Goal: Task Accomplishment & Management: Manage account settings

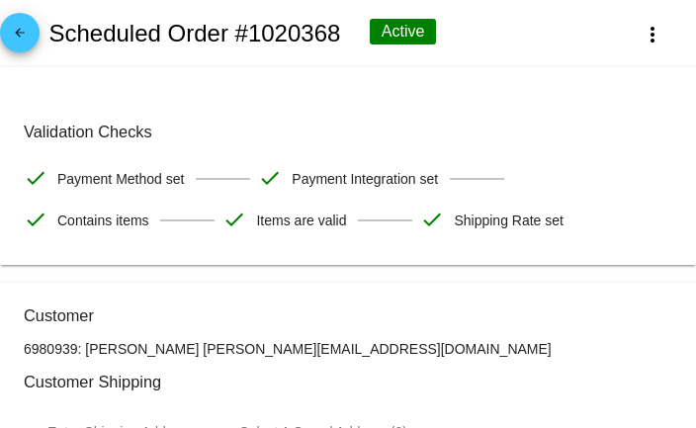
scroll to position [1067, 0]
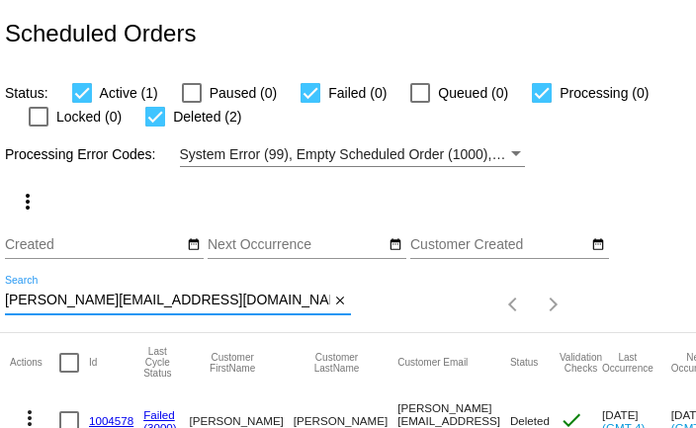
click at [138, 305] on input "leah.martinson1217@gmail.com" at bounding box center [167, 301] width 325 height 16
paste input "rcdorward@ao"
type input "rcdorward@aol.com"
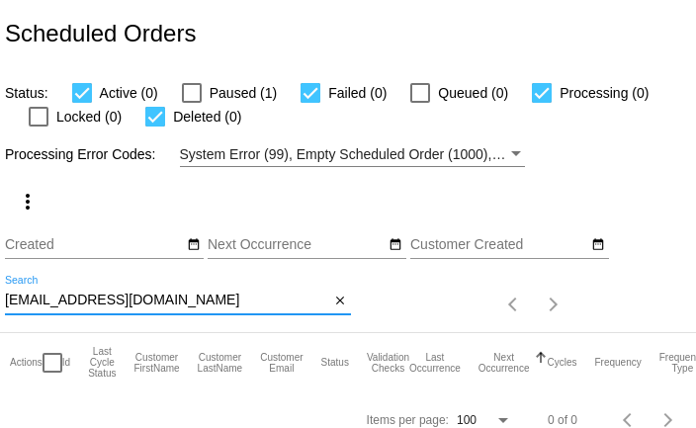
scroll to position [19, 0]
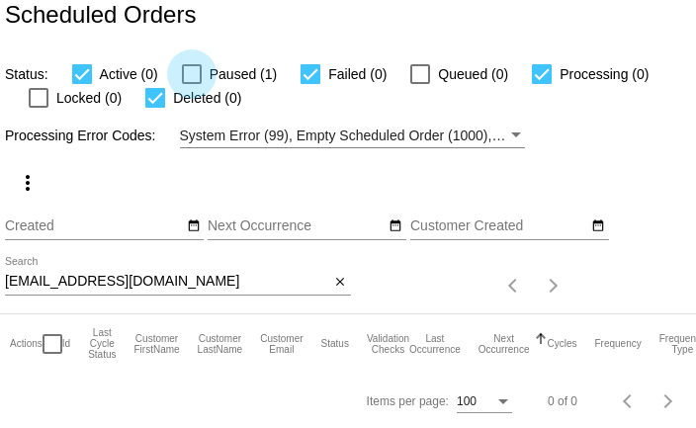
click at [187, 72] on div at bounding box center [192, 74] width 20 height 20
click at [191, 84] on input "Paused (1)" at bounding box center [191, 84] width 1 height 1
checkbox input "true"
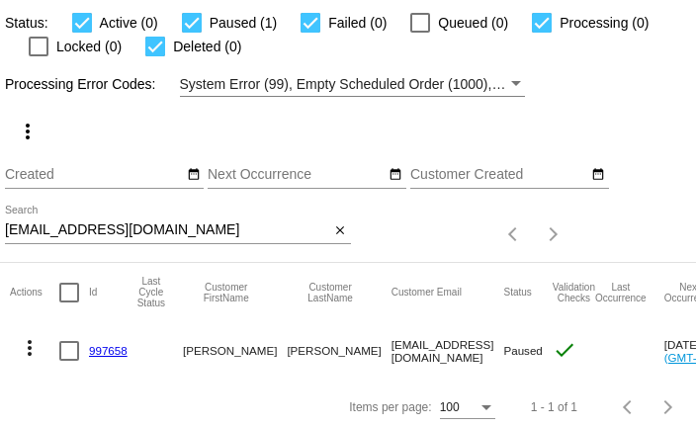
scroll to position [76, 0]
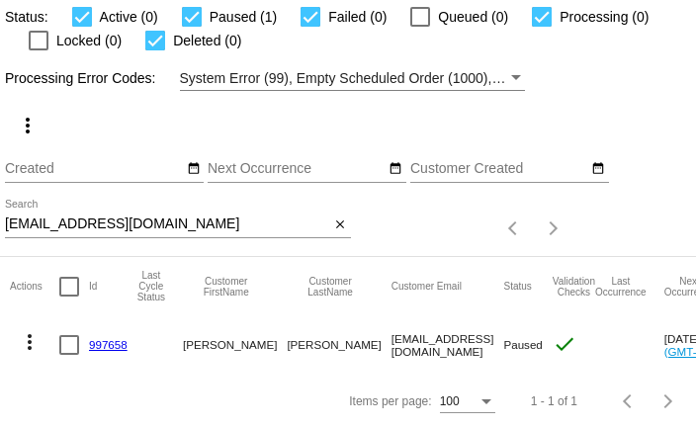
click at [105, 342] on link "997658" at bounding box center [108, 344] width 39 height 13
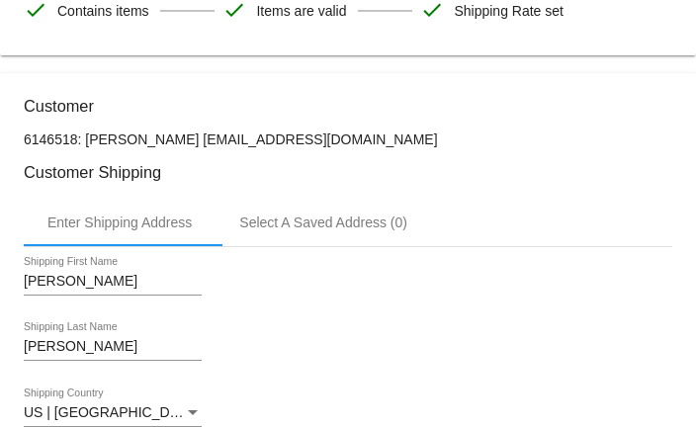
scroll to position [209, 0]
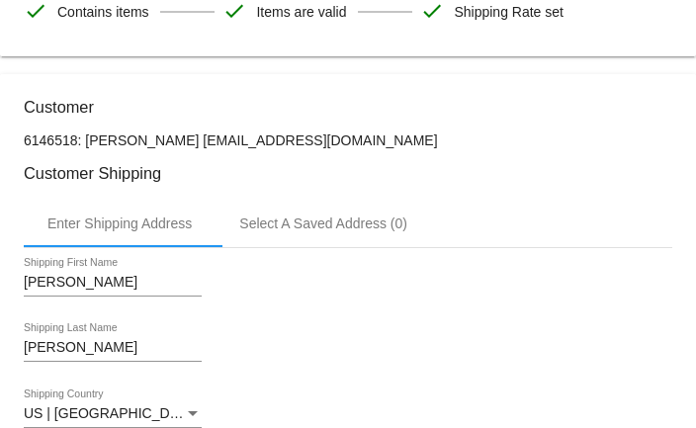
drag, startPoint x: 176, startPoint y: 144, endPoint x: 320, endPoint y: 144, distance: 144.3
click at [320, 144] on p "6146518: judith dorward rcdorward@aol.com" at bounding box center [348, 140] width 648 height 16
drag, startPoint x: 179, startPoint y: 148, endPoint x: 302, endPoint y: 144, distance: 123.6
click at [302, 144] on p "6146518: judith dorward rcdorward@aol.com" at bounding box center [348, 140] width 648 height 16
copy p "rcdorward@aol.com"
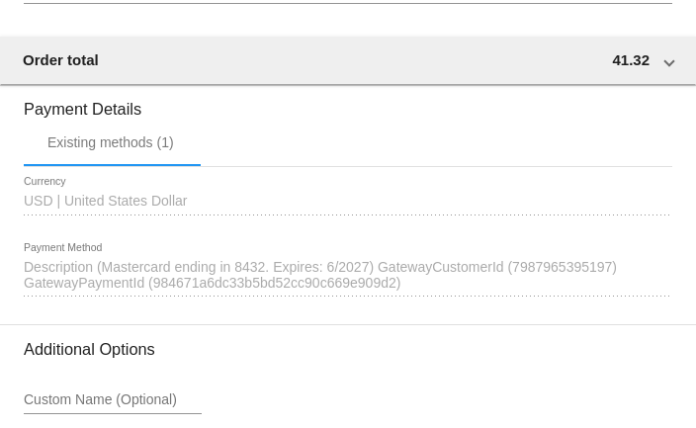
scroll to position [1726, 0]
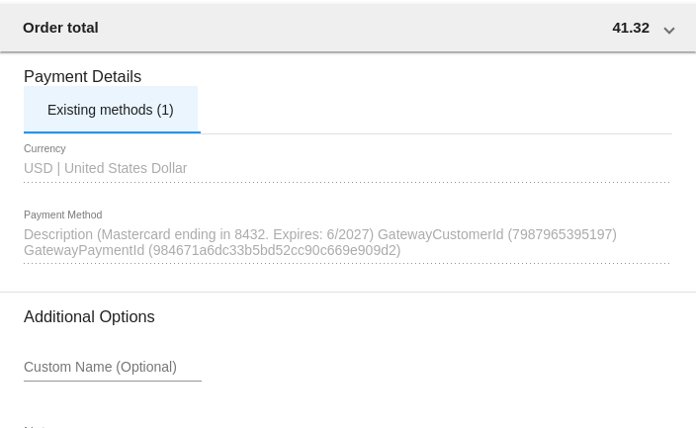
click at [157, 133] on div "Existing methods (1)" at bounding box center [111, 109] width 174 height 47
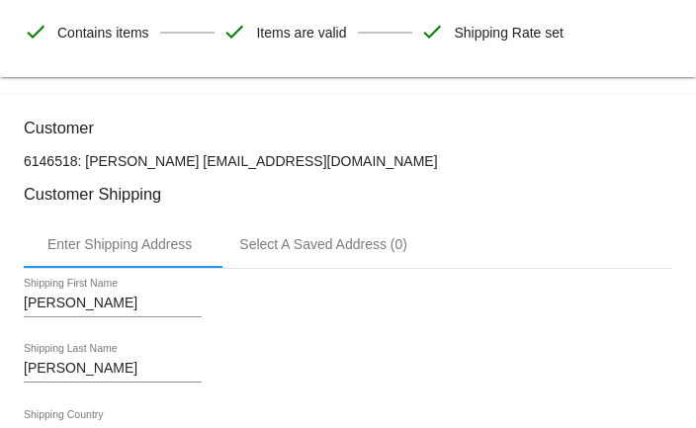
scroll to position [0, 0]
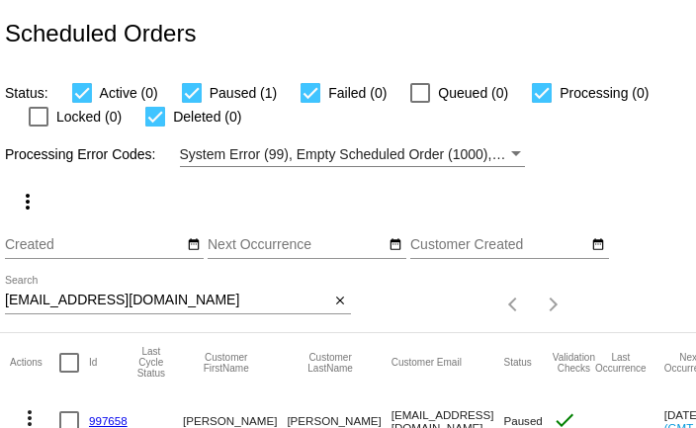
click at [170, 298] on input "rcdorward@aol.com" at bounding box center [167, 301] width 325 height 16
paste input "jdorward45@gmai"
type input "jdorward45@gmail.com"
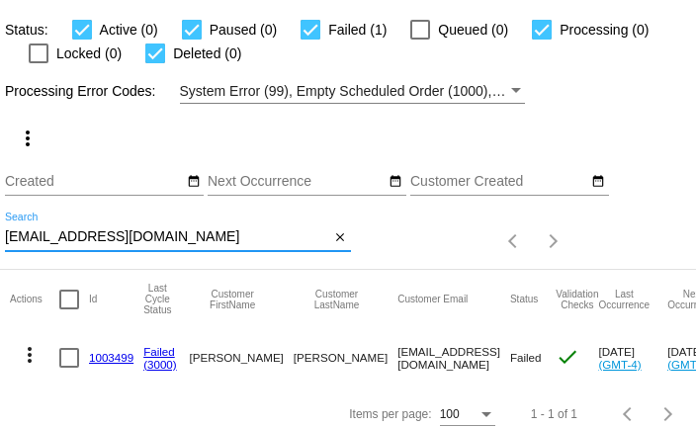
scroll to position [76, 0]
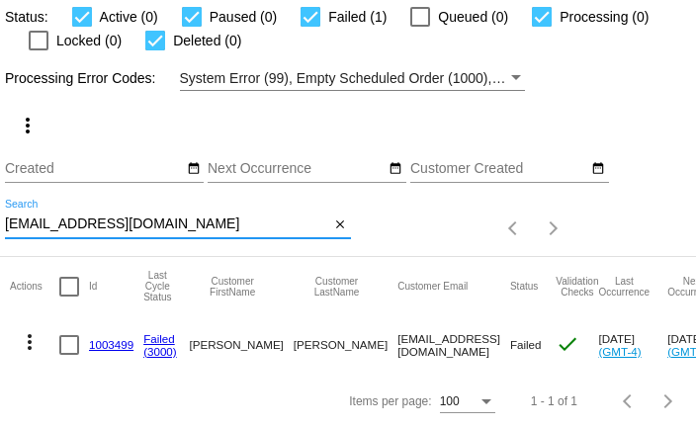
click at [114, 348] on link "1003499" at bounding box center [111, 344] width 44 height 13
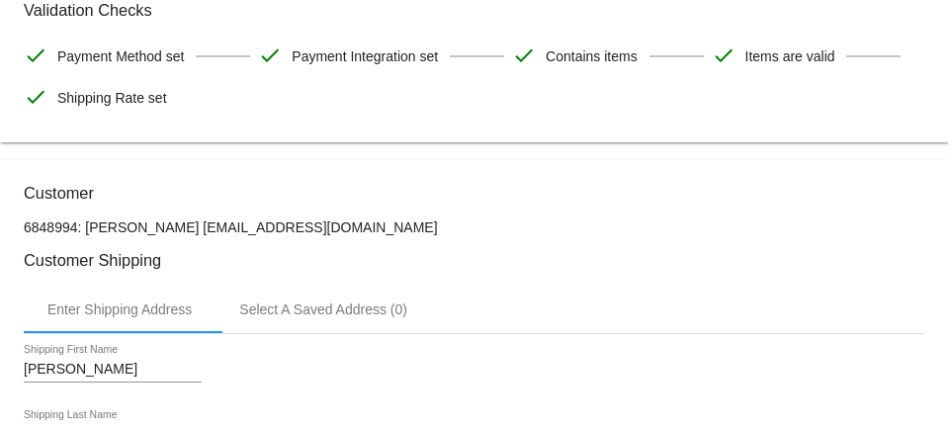
scroll to position [346, 0]
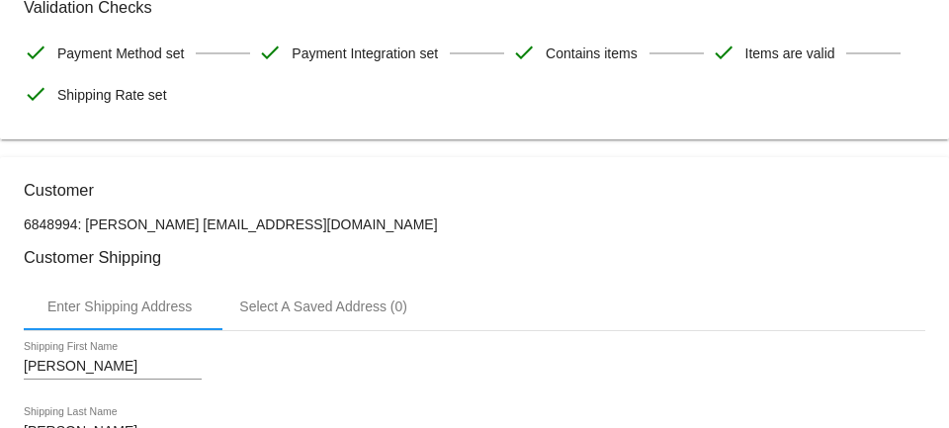
drag, startPoint x: 177, startPoint y: 228, endPoint x: 368, endPoint y: 224, distance: 190.8
click at [368, 224] on p "6848994: judith dorward jdorward45@gmail.com" at bounding box center [474, 224] width 901 height 16
copy p "jdorward45@gmail.com"
